Goal: Task Accomplishment & Management: Manage account settings

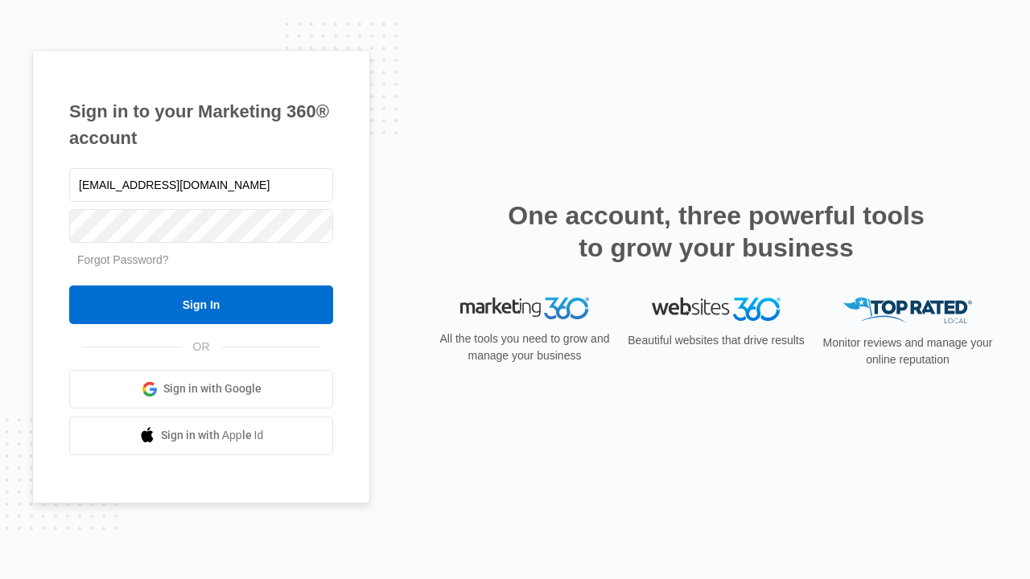
type input "[EMAIL_ADDRESS][DOMAIN_NAME]"
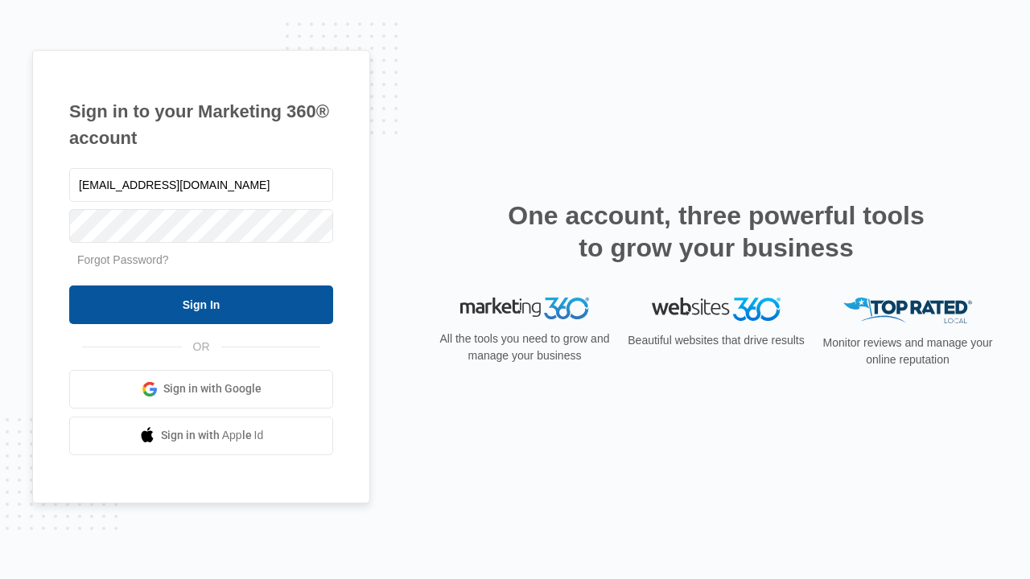
click at [201, 304] on input "Sign In" at bounding box center [201, 305] width 264 height 39
